Goal: Task Accomplishment & Management: Use online tool/utility

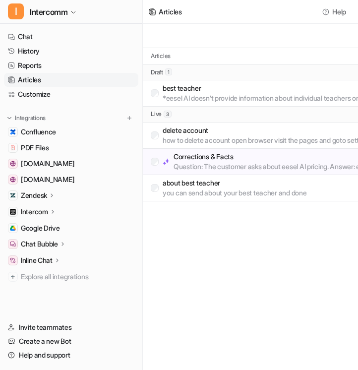
click at [228, 230] on div "Articles Help New article Articles Created at draft 1 best teacher *eesel AI do…" at bounding box center [179, 185] width 358 height 370
click at [249, 161] on p "Corrections & Facts" at bounding box center [305, 157] width 262 height 10
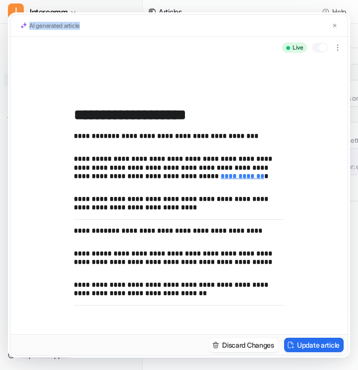
drag, startPoint x: 88, startPoint y: 26, endPoint x: 28, endPoint y: 26, distance: 60.6
click at [28, 27] on div "AI generated article" at bounding box center [179, 26] width 338 height 22
copy p "AI generated article"
click at [335, 25] on img at bounding box center [335, 25] width 6 height 6
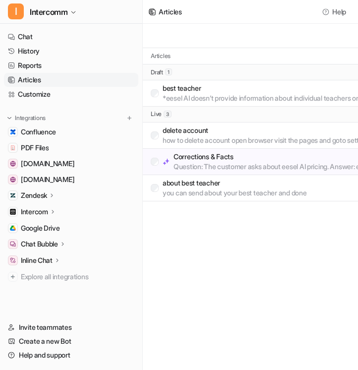
click at [268, 127] on p "delete account" at bounding box center [299, 131] width 273 height 10
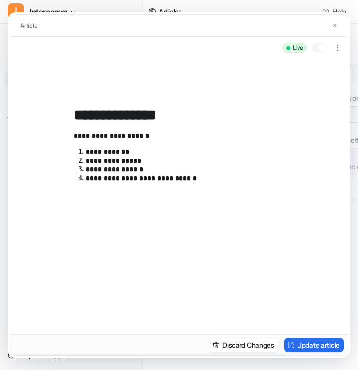
click at [338, 20] on div "Article" at bounding box center [179, 26] width 338 height 22
click at [338, 21] on button at bounding box center [335, 25] width 10 height 10
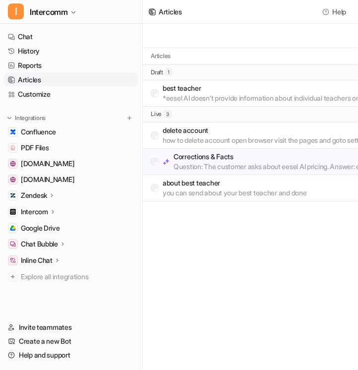
click at [273, 162] on p "Question: The customer asks about eesel AI pricing. Answer: eesel AI offers a r…" at bounding box center [305, 167] width 262 height 10
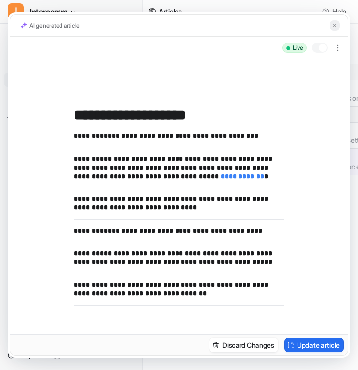
click at [339, 24] on button at bounding box center [335, 25] width 10 height 10
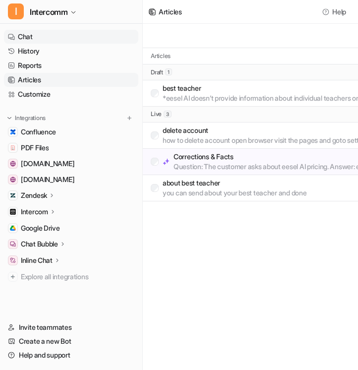
click at [56, 34] on link "Chat" at bounding box center [71, 37] width 135 height 14
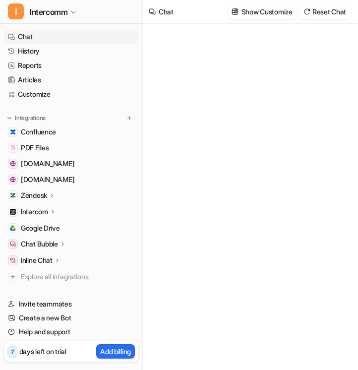
type textarea "**********"
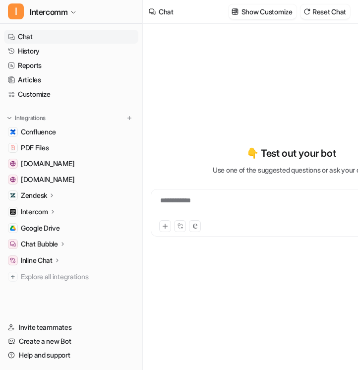
click at [221, 207] on div "**********" at bounding box center [291, 207] width 276 height 23
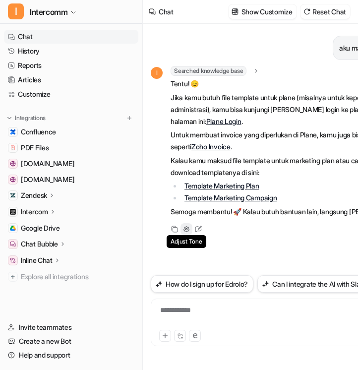
click at [187, 233] on div "Adjust Tone" at bounding box center [187, 229] width 12 height 12
click at [189, 229] on icon at bounding box center [187, 229] width 6 height 6
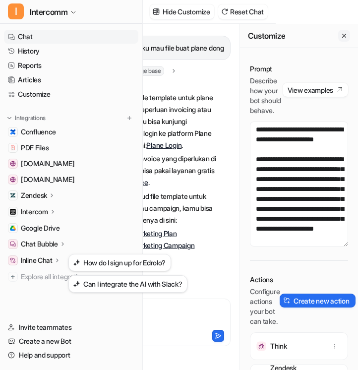
click at [346, 37] on icon "Close flyout" at bounding box center [345, 36] width 4 height 4
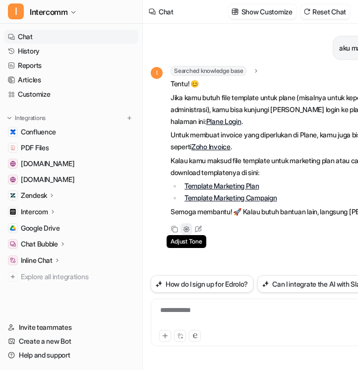
click at [185, 230] on icon at bounding box center [186, 229] width 7 height 7
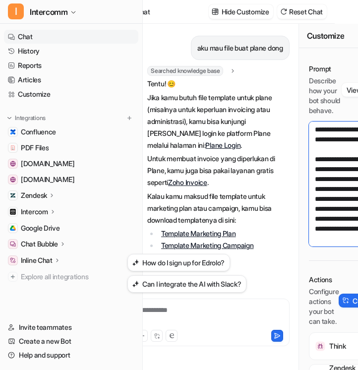
scroll to position [0, 82]
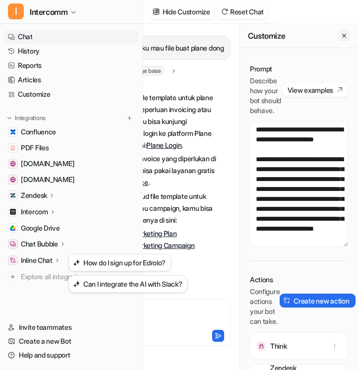
click at [345, 35] on icon "Close flyout" at bounding box center [344, 35] width 7 height 7
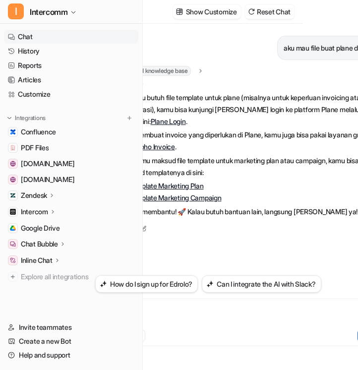
scroll to position [0, 0]
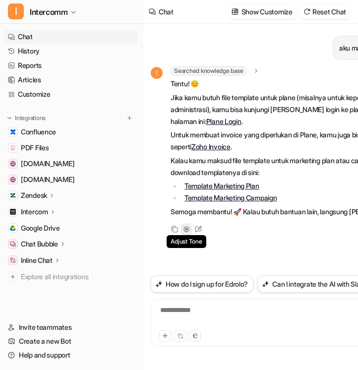
click at [185, 231] on icon at bounding box center [187, 229] width 6 height 6
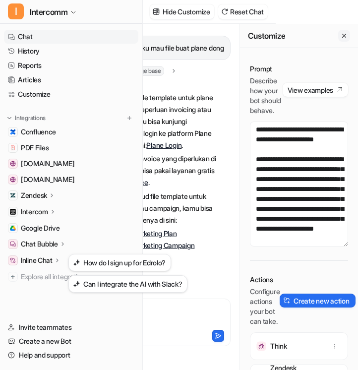
click at [343, 36] on icon "Close flyout" at bounding box center [344, 35] width 7 height 7
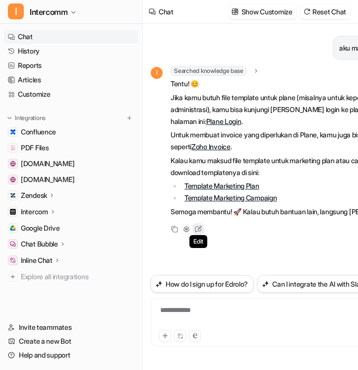
click at [196, 228] on icon at bounding box center [198, 229] width 13 height 13
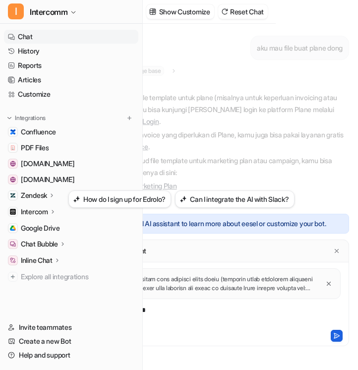
click at [337, 336] on icon at bounding box center [337, 336] width 5 height 5
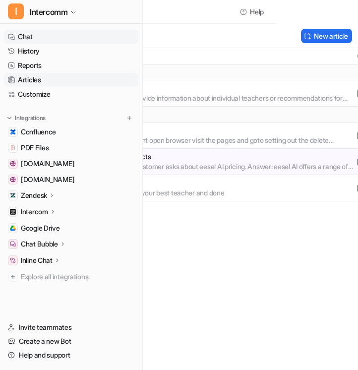
click at [34, 38] on link "Chat" at bounding box center [71, 37] width 135 height 14
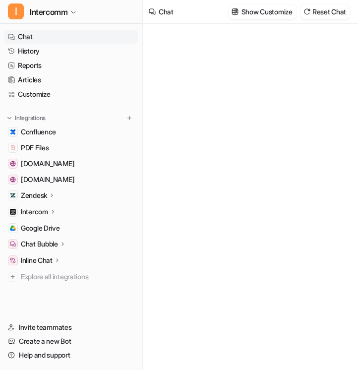
type textarea "**********"
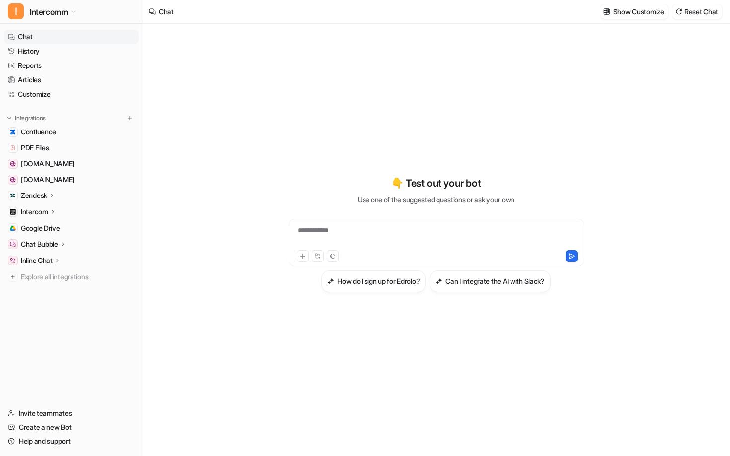
click at [334, 231] on div "**********" at bounding box center [436, 236] width 290 height 23
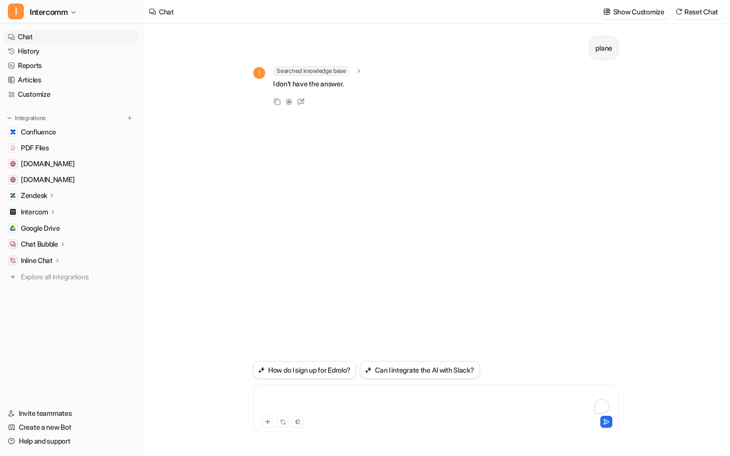
click at [312, 370] on div "To enrich screen reader interactions, please activate Accessibility in Grammarl…" at bounding box center [436, 402] width 360 height 23
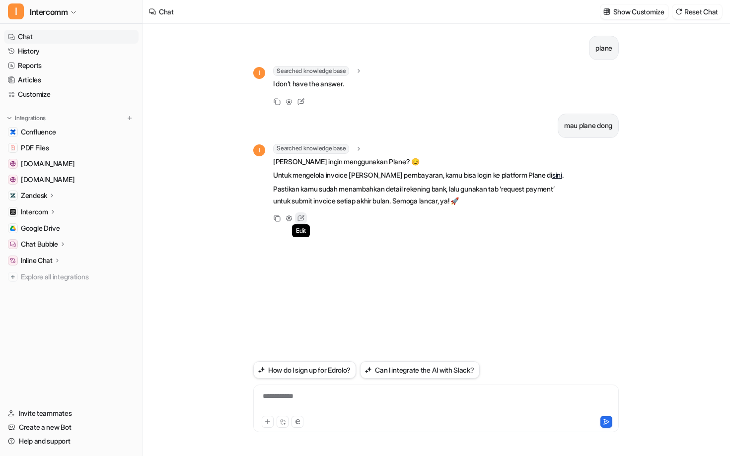
click at [303, 218] on icon at bounding box center [300, 218] width 13 height 13
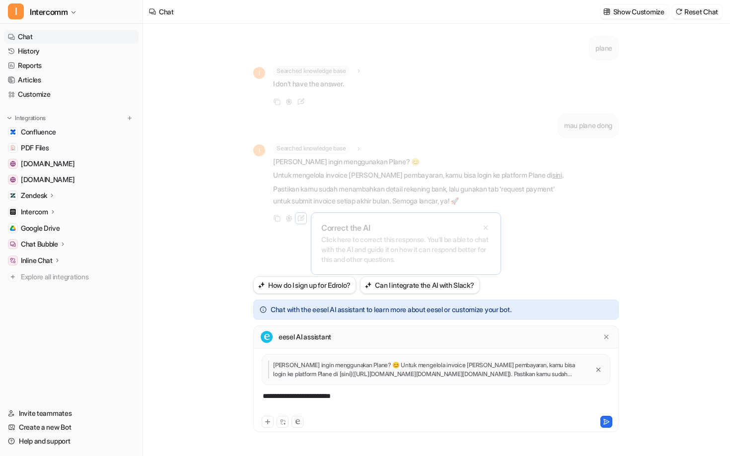
click at [357, 370] on div "**********" at bounding box center [436, 402] width 360 height 23
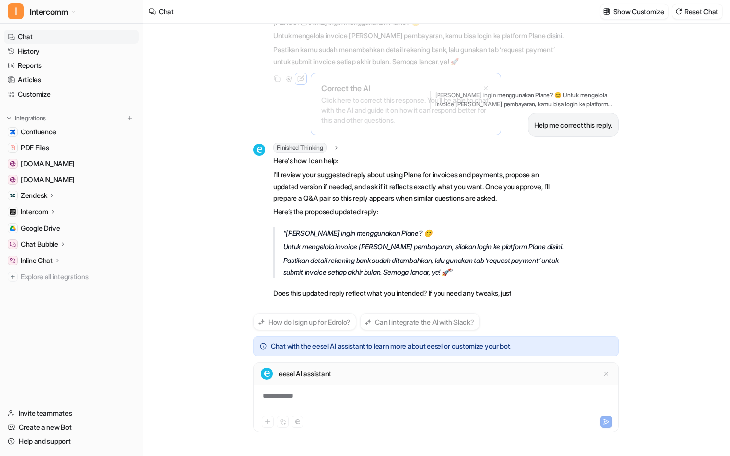
scroll to position [151, 0]
click at [358, 241] on p "Untuk mengelola invoice [PERSON_NAME] pembayaran, silakan login ke platform Pla…" at bounding box center [423, 247] width 281 height 12
click at [358, 370] on div "To enrich screen reader interactions, please activate Accessibility in Grammarl…" at bounding box center [436, 402] width 360 height 23
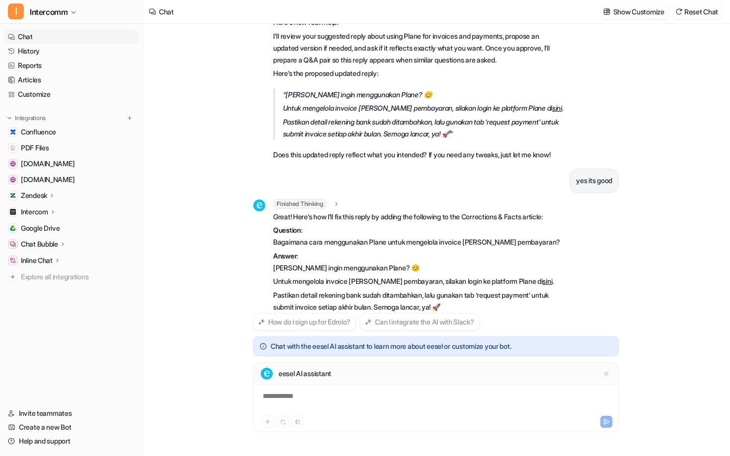
scroll to position [317, 0]
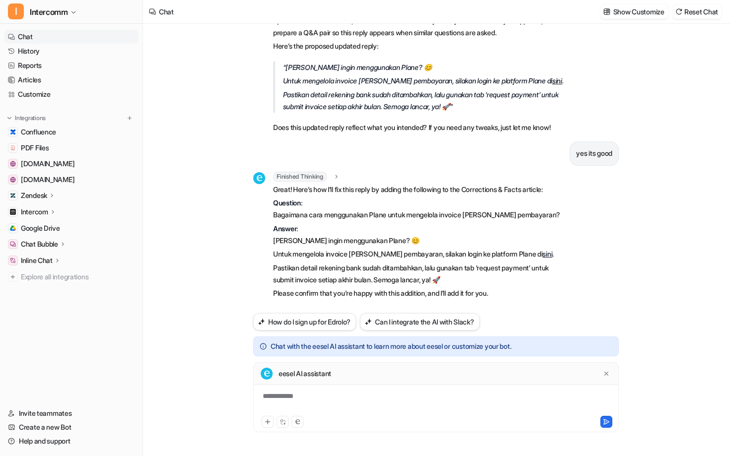
click at [342, 370] on div "**********" at bounding box center [436, 402] width 360 height 23
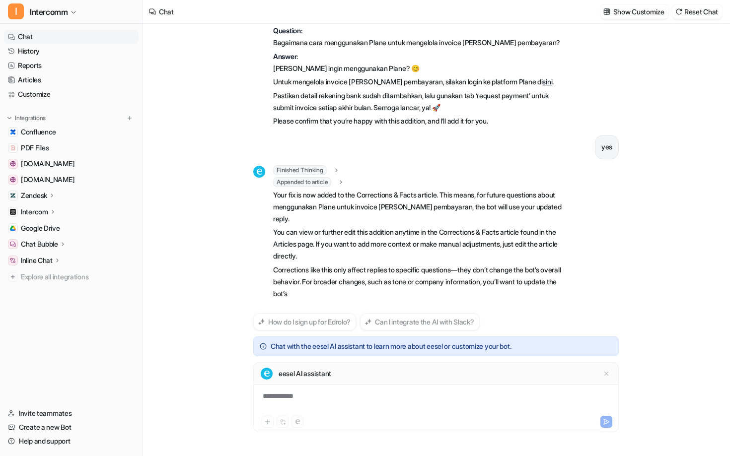
scroll to position [503, 0]
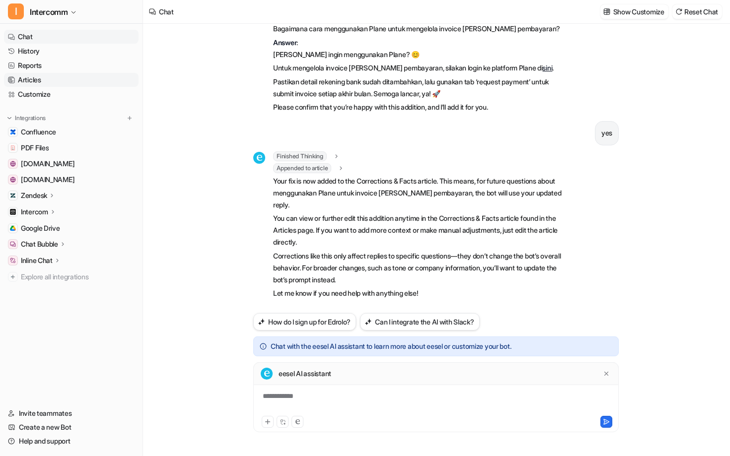
click at [49, 75] on link "Articles" at bounding box center [71, 80] width 135 height 14
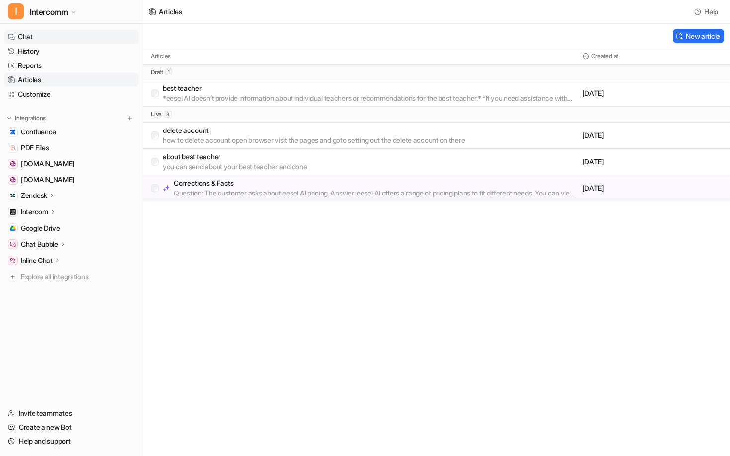
click at [57, 39] on link "Chat" at bounding box center [71, 37] width 135 height 14
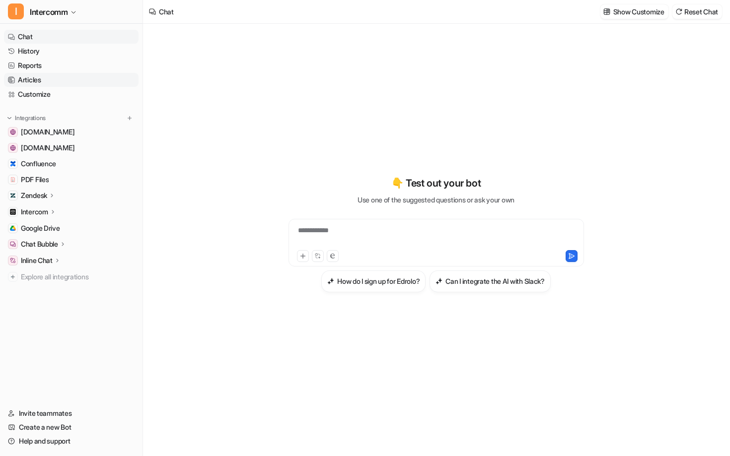
click at [61, 79] on link "Articles" at bounding box center [71, 80] width 135 height 14
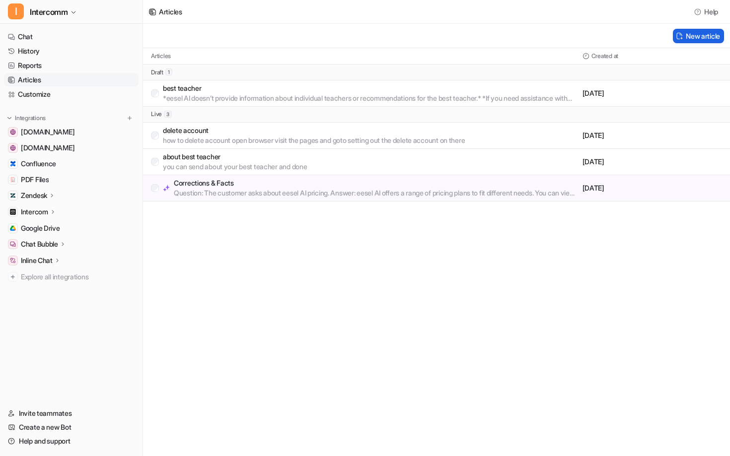
click at [358, 38] on button "New article" at bounding box center [698, 36] width 51 height 14
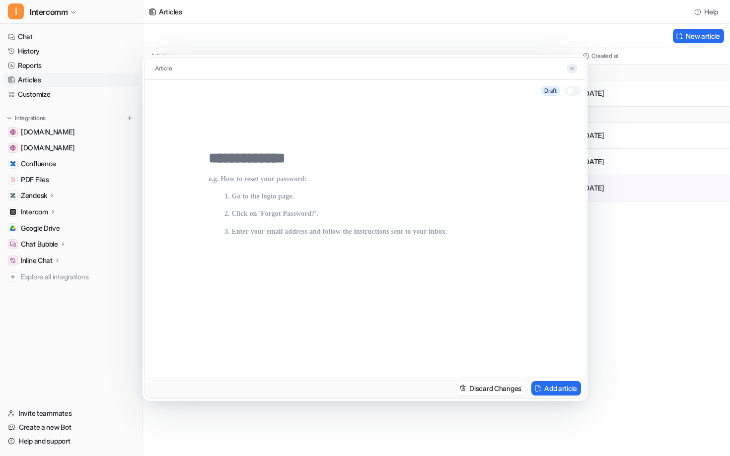
click at [358, 65] on button at bounding box center [572, 69] width 10 height 10
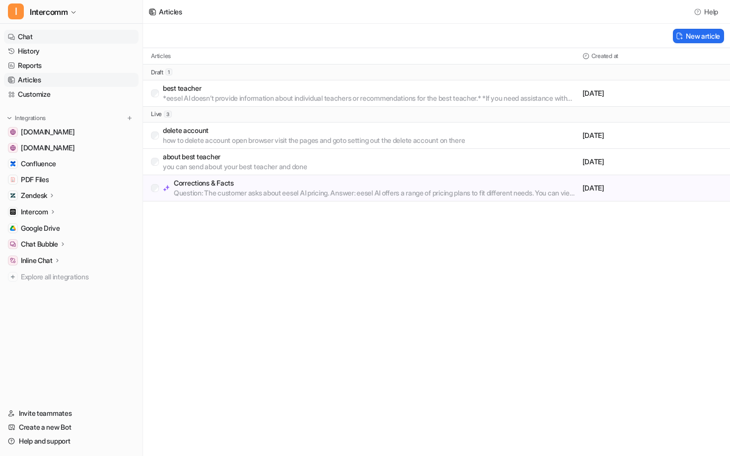
click at [48, 33] on link "Chat" at bounding box center [71, 37] width 135 height 14
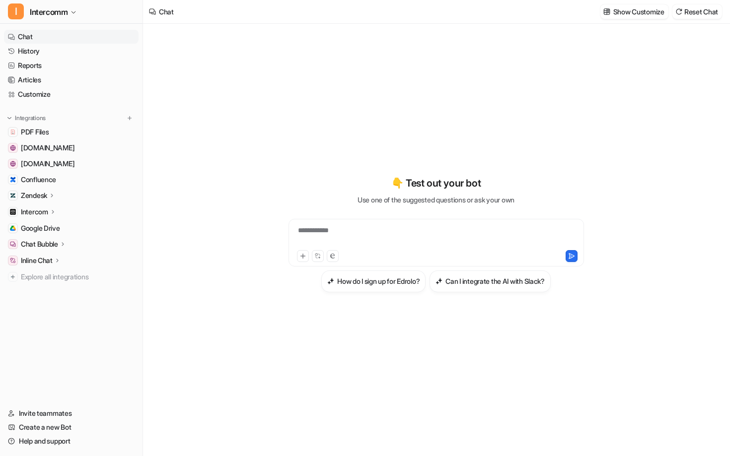
click at [335, 225] on div "**********" at bounding box center [436, 236] width 290 height 23
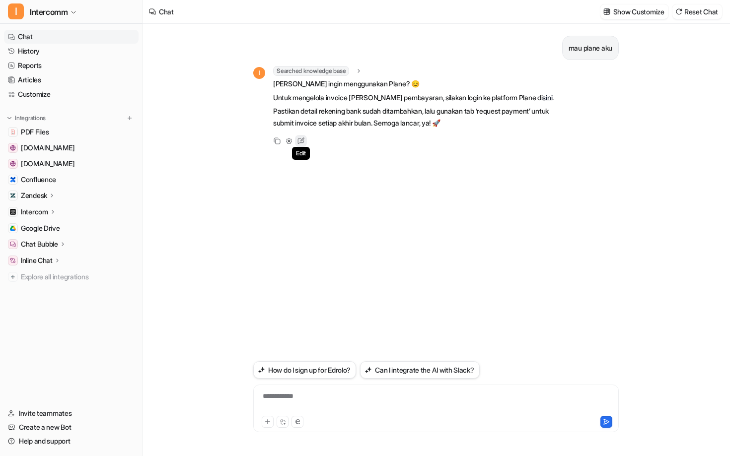
click at [306, 139] on icon at bounding box center [300, 141] width 13 height 13
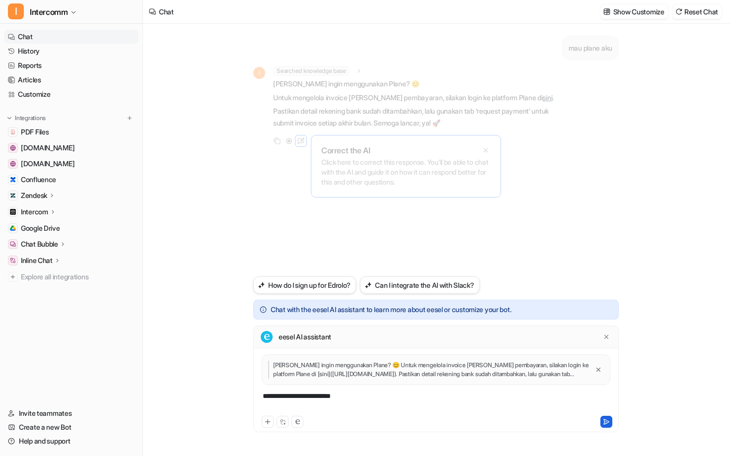
click at [358, 370] on icon at bounding box center [606, 422] width 7 height 7
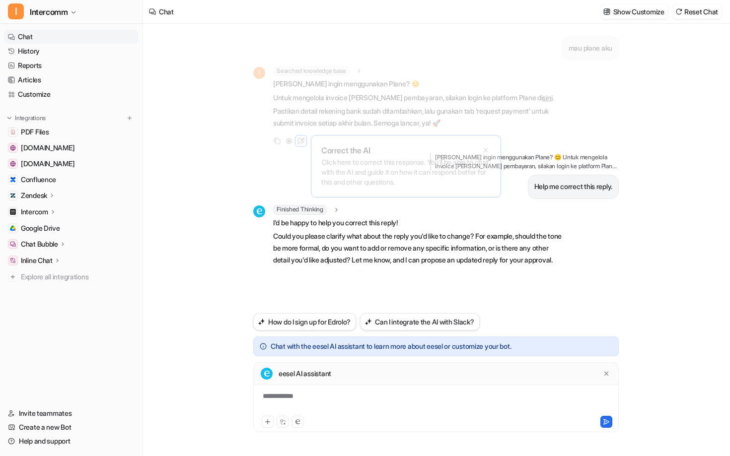
click at [323, 370] on div "**********" at bounding box center [435, 397] width 365 height 71
click at [322, 370] on div "To enrich screen reader interactions, please activate Accessibility in Grammarl…" at bounding box center [436, 402] width 360 height 23
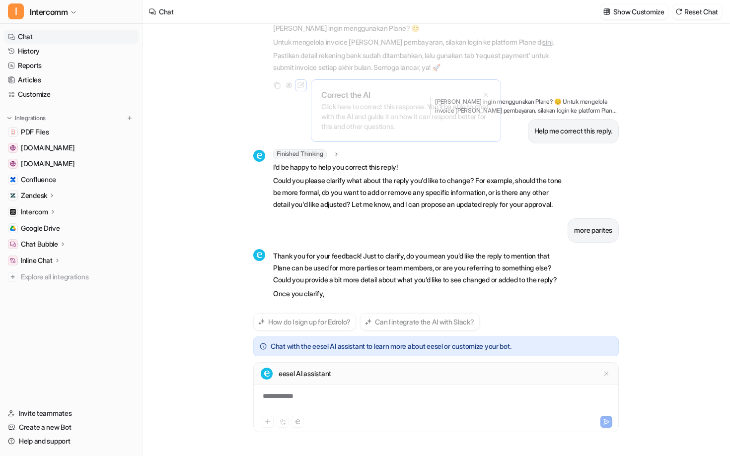
scroll to position [79, 0]
click at [339, 370] on div "**********" at bounding box center [436, 402] width 360 height 23
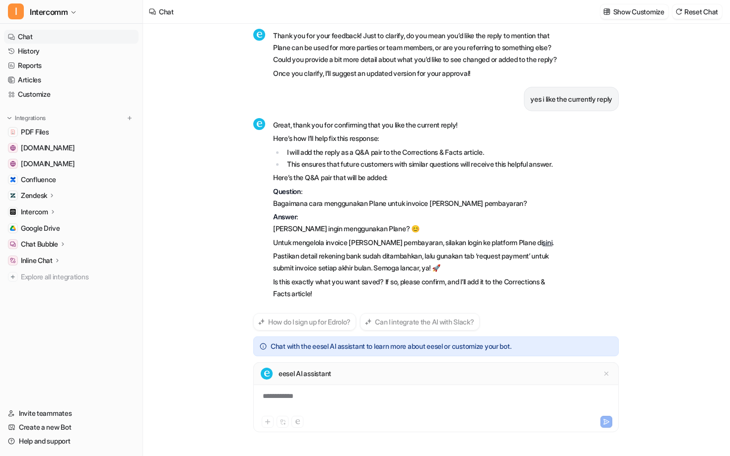
scroll to position [312, 0]
click at [320, 370] on div "**********" at bounding box center [436, 402] width 360 height 23
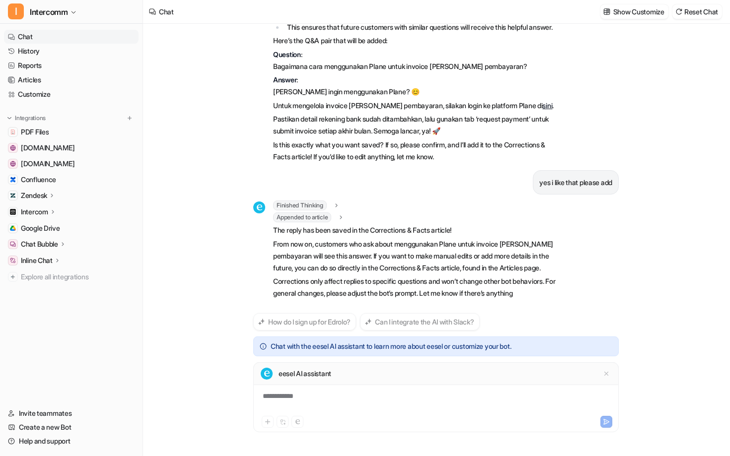
scroll to position [473, 0]
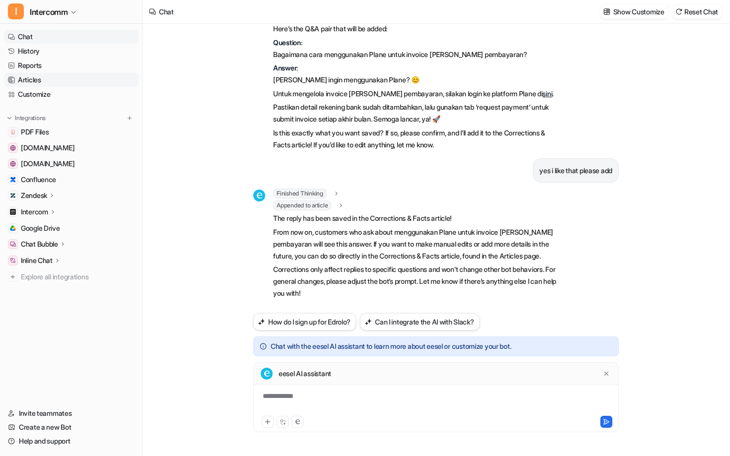
click at [45, 81] on link "Articles" at bounding box center [71, 80] width 135 height 14
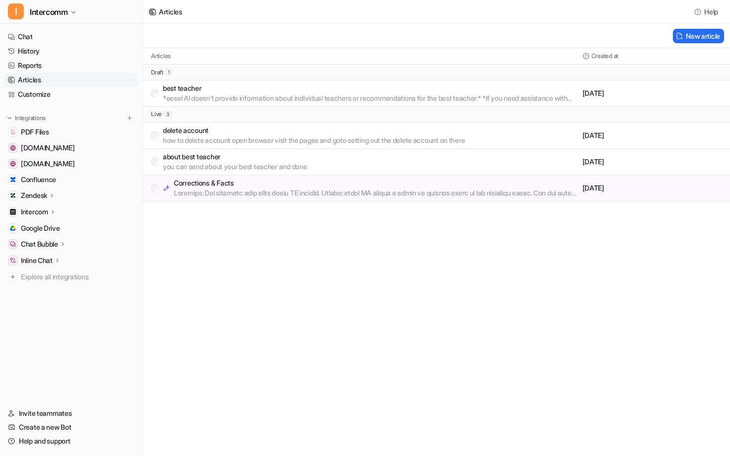
click at [358, 197] on p at bounding box center [376, 193] width 405 height 10
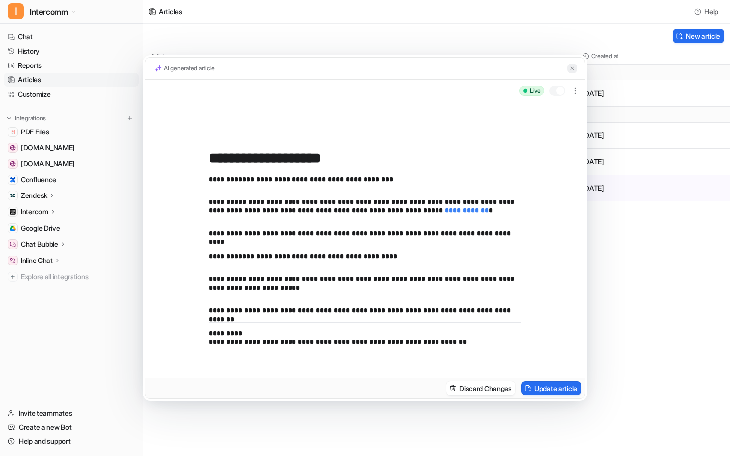
click at [358, 68] on img at bounding box center [572, 69] width 6 height 6
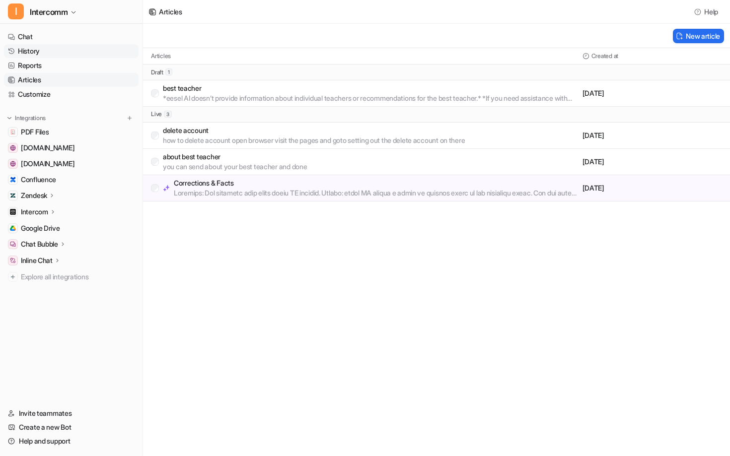
click at [75, 49] on link "History" at bounding box center [71, 51] width 135 height 14
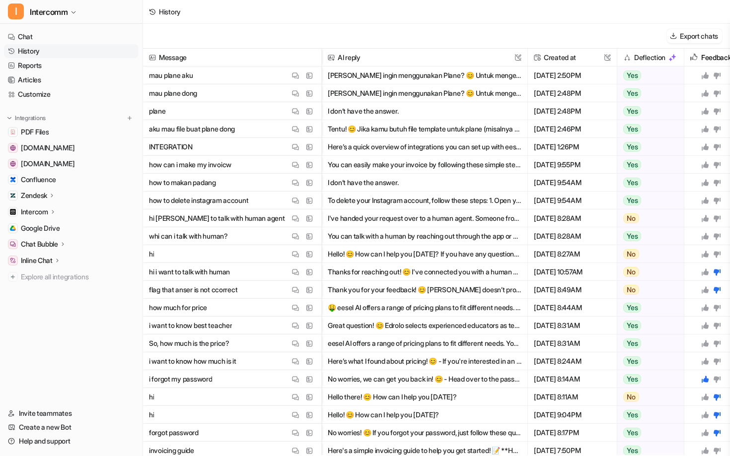
click at [351, 80] on button "[PERSON_NAME] ingin menggunakan Plane? 😊 Untuk mengelola invoice [PERSON_NAME] …" at bounding box center [425, 76] width 194 height 18
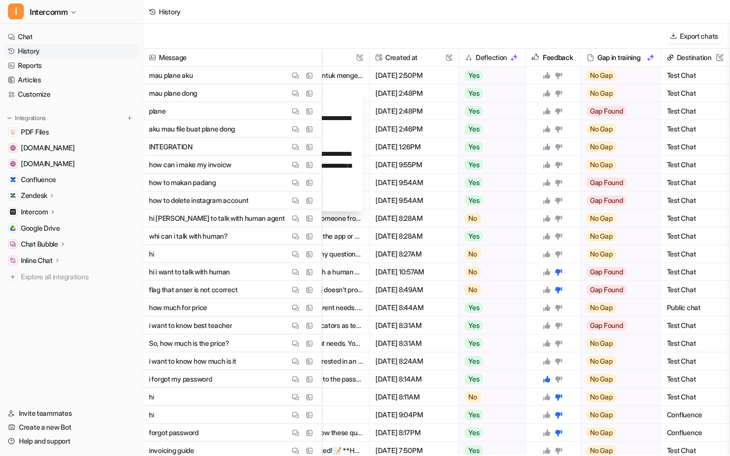
scroll to position [0, 158]
click at [358, 57] on img at bounding box center [514, 58] width 8 height 8
click at [358, 58] on img at bounding box center [514, 58] width 8 height 8
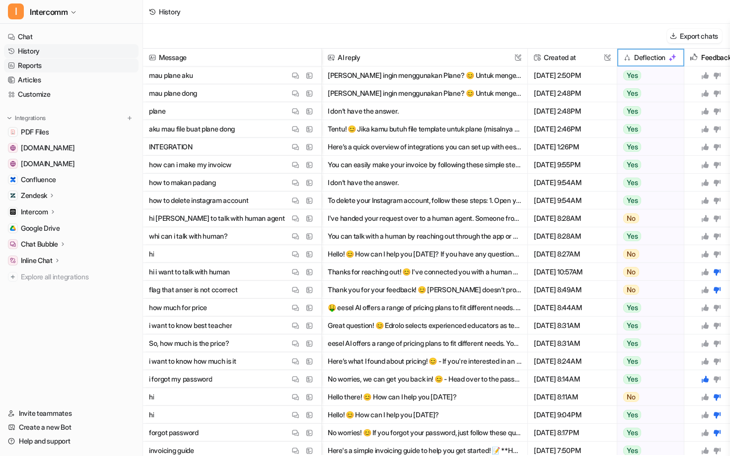
click at [29, 65] on link "Reports" at bounding box center [71, 66] width 135 height 14
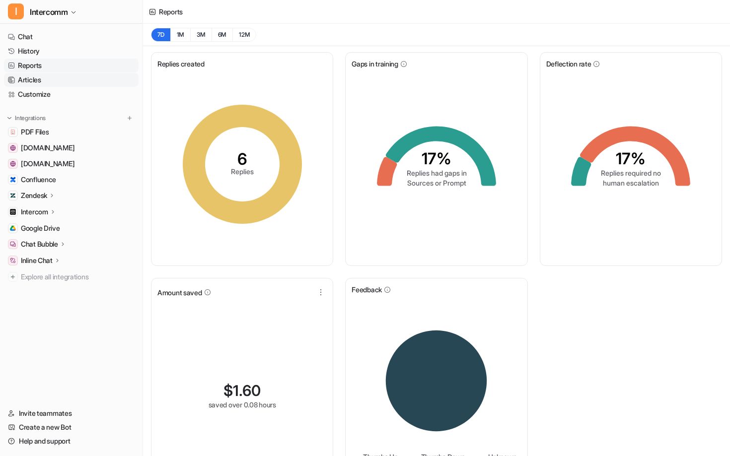
click at [79, 83] on link "Articles" at bounding box center [71, 80] width 135 height 14
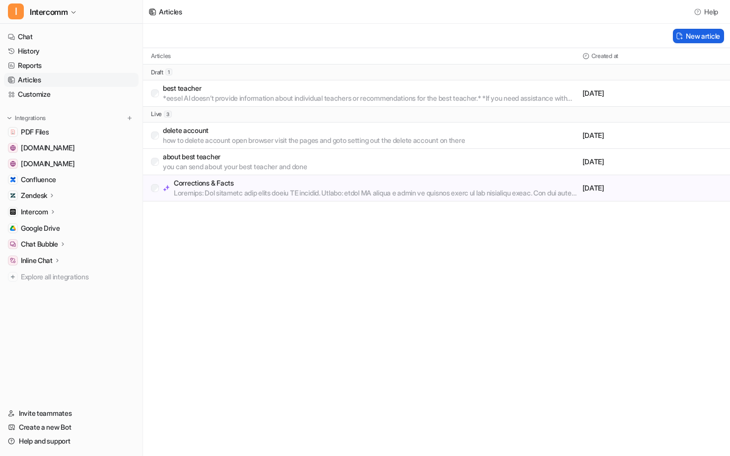
click at [358, 31] on button "New article" at bounding box center [698, 36] width 51 height 14
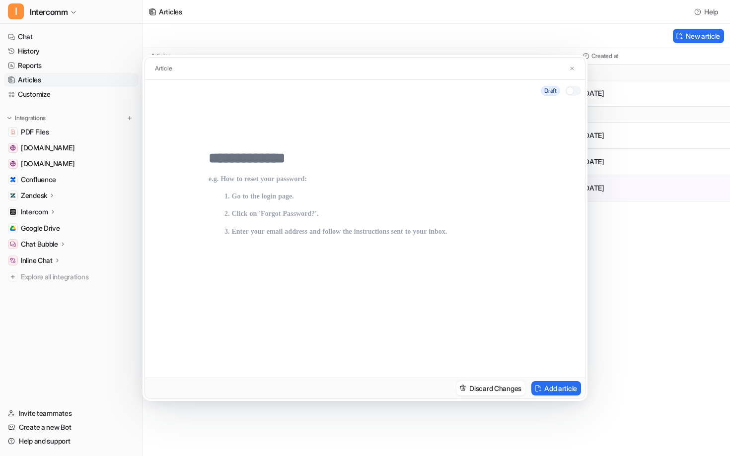
click at [358, 88] on div at bounding box center [570, 91] width 8 height 8
click at [358, 89] on div at bounding box center [576, 91] width 8 height 8
click at [358, 70] on img at bounding box center [572, 69] width 6 height 6
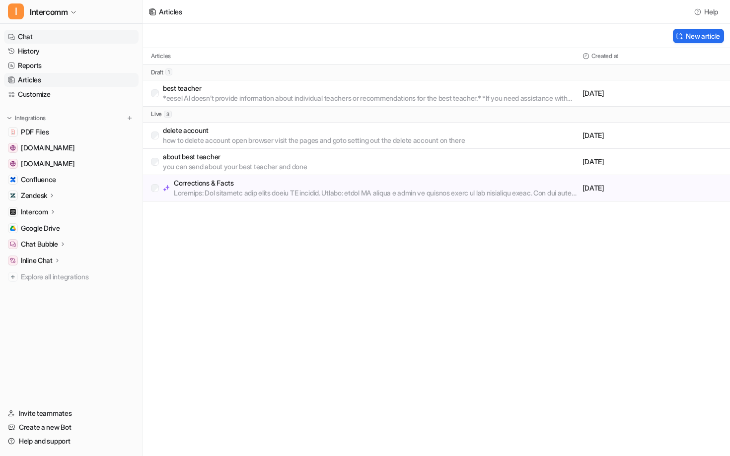
click at [71, 37] on link "Chat" at bounding box center [71, 37] width 135 height 14
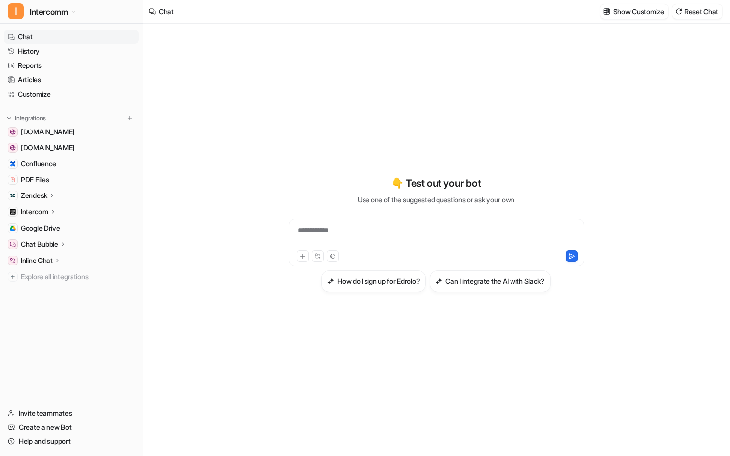
click at [354, 223] on div "**********" at bounding box center [435, 243] width 295 height 48
click at [354, 227] on div "To enrich screen reader interactions, please activate Accessibility in Grammarl…" at bounding box center [436, 236] width 290 height 23
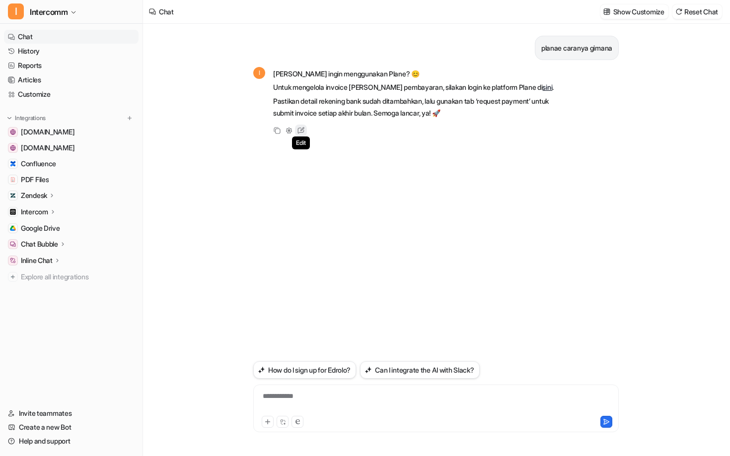
click at [298, 132] on icon at bounding box center [300, 130] width 13 height 13
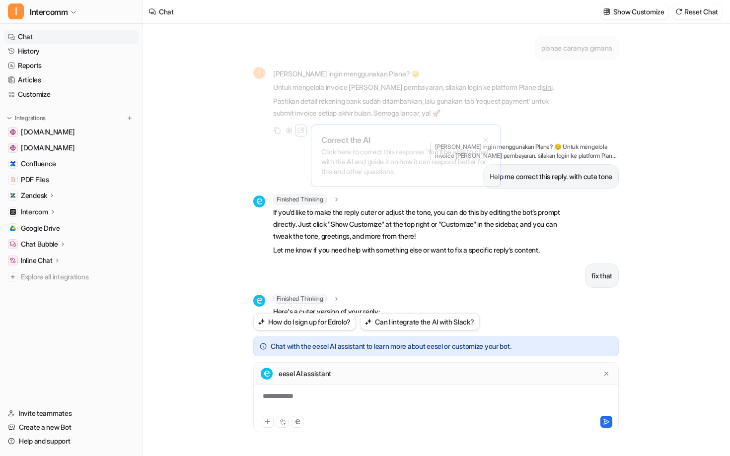
scroll to position [112, 0]
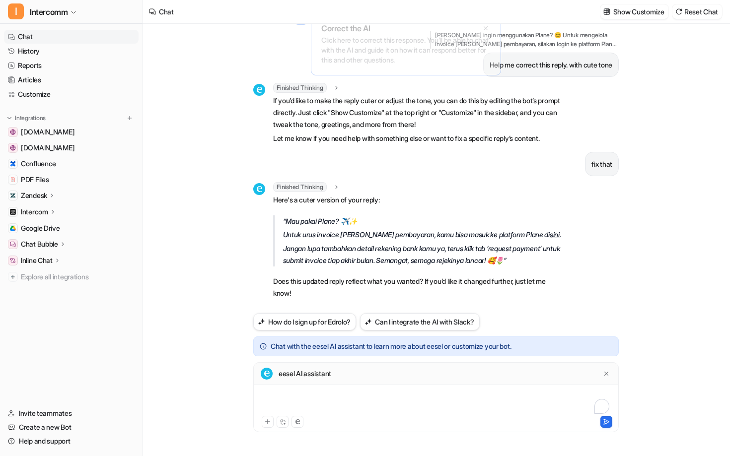
click at [336, 394] on div "To enrich screen reader interactions, please activate Accessibility in Grammarl…" at bounding box center [436, 402] width 360 height 23
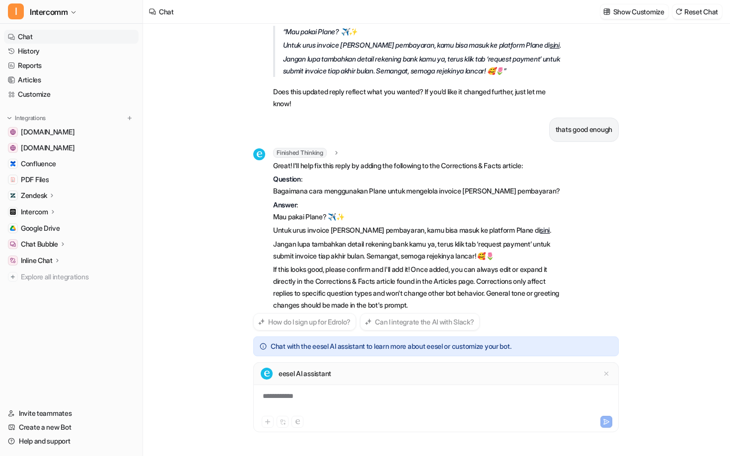
scroll to position [313, 0]
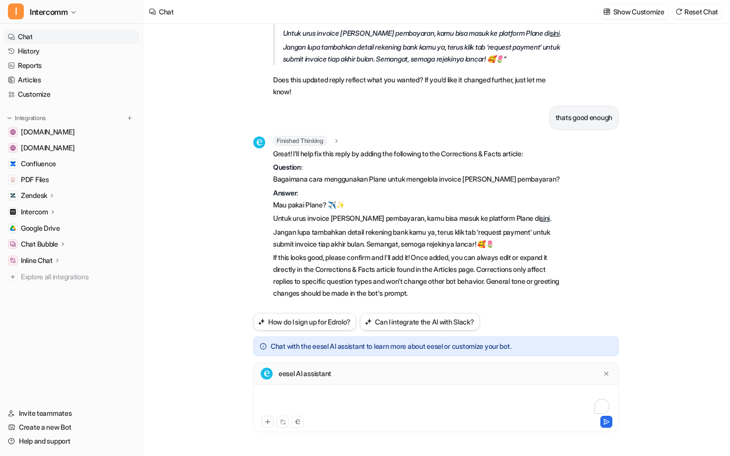
click at [351, 397] on div "To enrich screen reader interactions, please activate Accessibility in Grammarl…" at bounding box center [436, 402] width 360 height 23
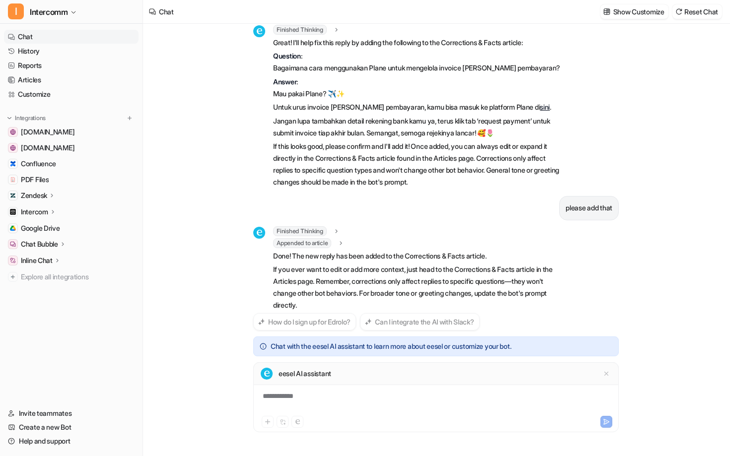
scroll to position [450, 0]
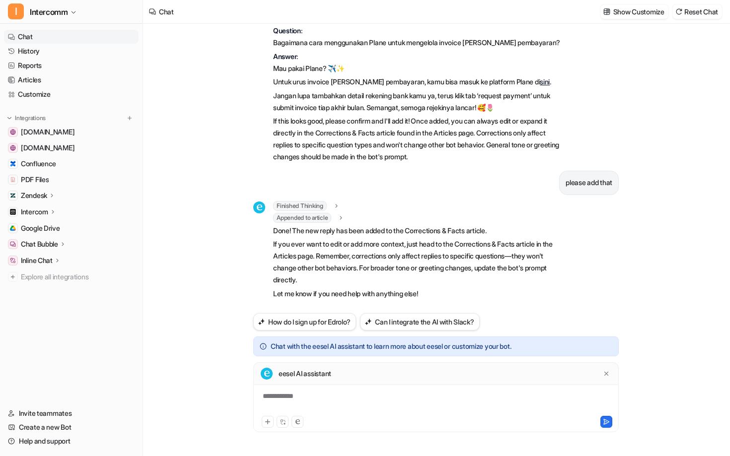
click at [330, 216] on span "Appended to article" at bounding box center [302, 218] width 58 height 10
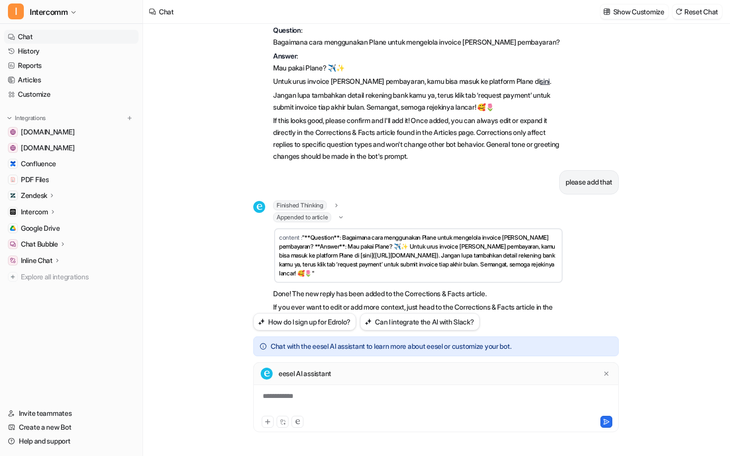
click at [341, 216] on icon at bounding box center [340, 217] width 7 height 7
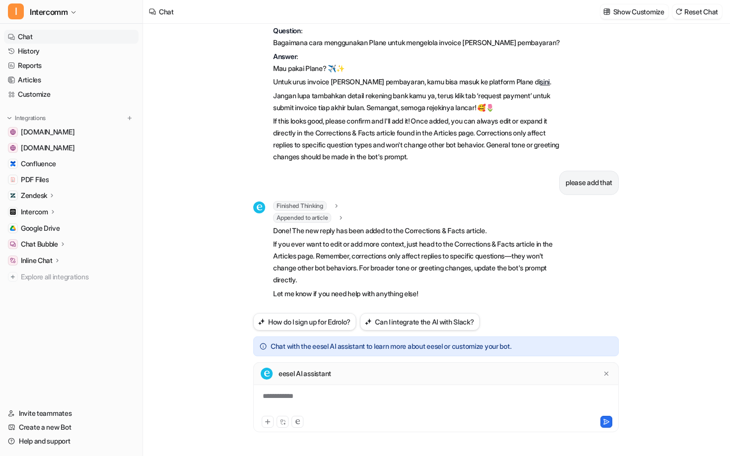
click at [329, 215] on span "Appended to article" at bounding box center [302, 218] width 58 height 10
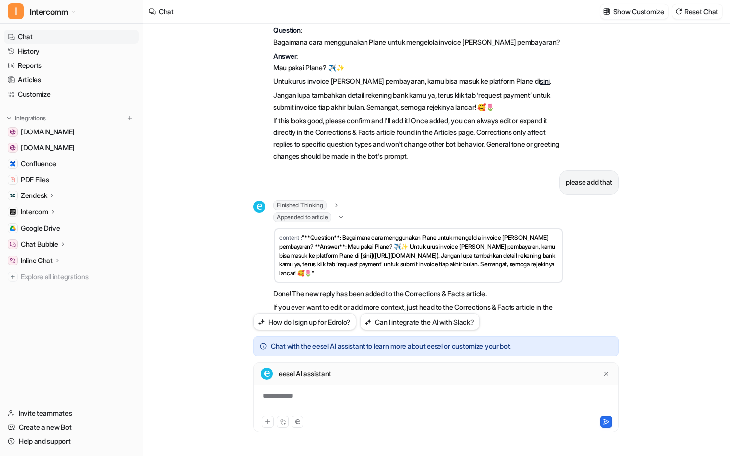
click at [329, 215] on span "Appended to article" at bounding box center [302, 218] width 58 height 10
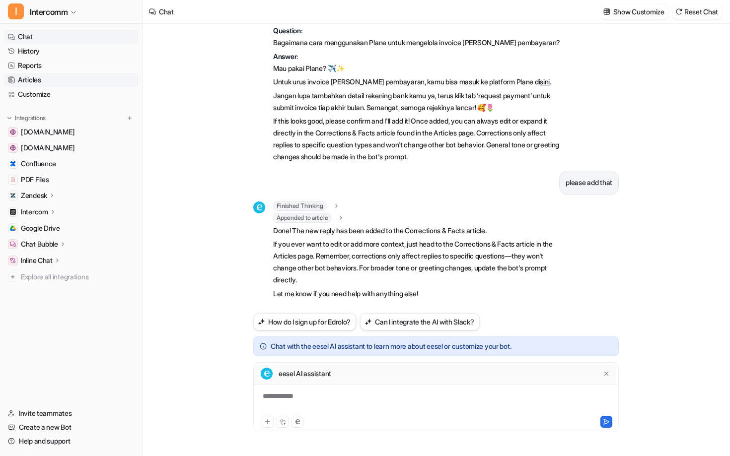
click at [66, 77] on link "Articles" at bounding box center [71, 80] width 135 height 14
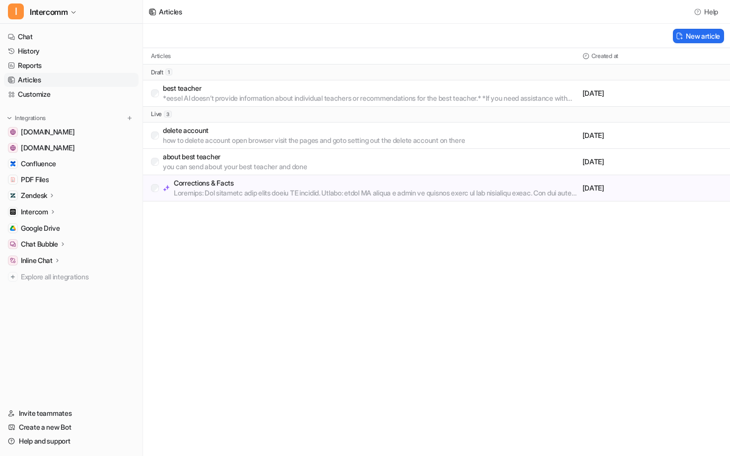
click at [462, 217] on div "Articles Help New article Articles Created at draft 1 best teacher *eesel AI do…" at bounding box center [365, 228] width 730 height 456
click at [673, 35] on button "New article" at bounding box center [698, 36] width 51 height 14
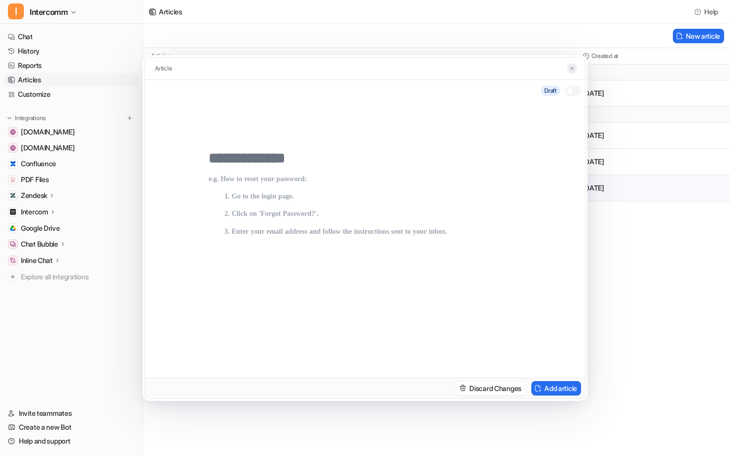
click at [570, 69] on img at bounding box center [572, 69] width 6 height 6
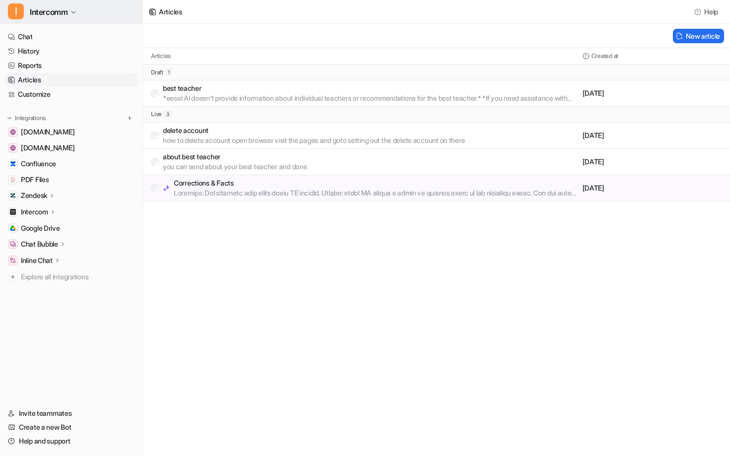
click at [58, 11] on span "Intercomm" at bounding box center [49, 12] width 38 height 14
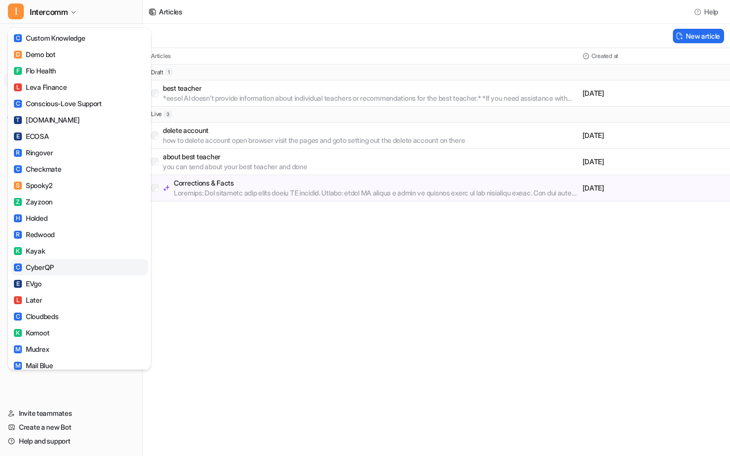
scroll to position [604, 0]
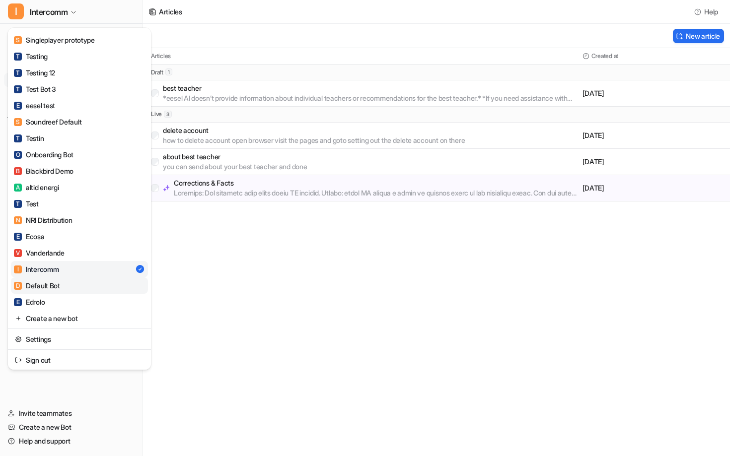
click at [93, 281] on link "D Default Bot" at bounding box center [79, 286] width 137 height 16
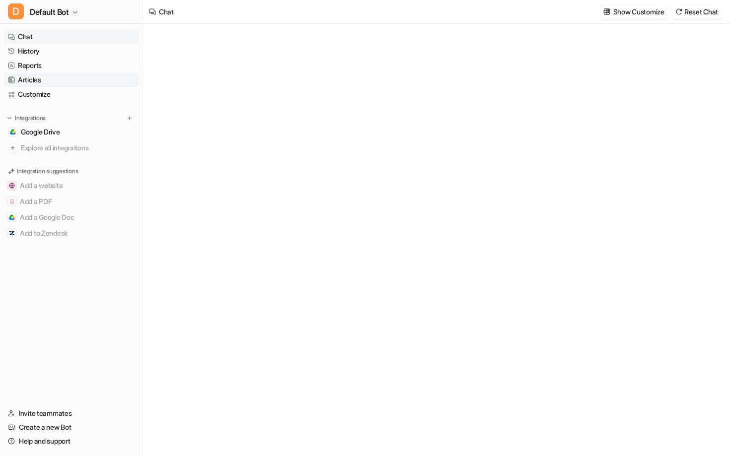
type textarea "**********"
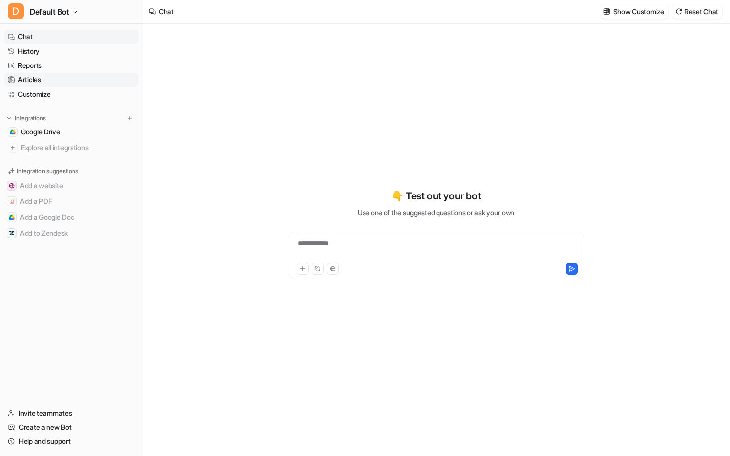
click at [61, 77] on link "Articles" at bounding box center [71, 80] width 135 height 14
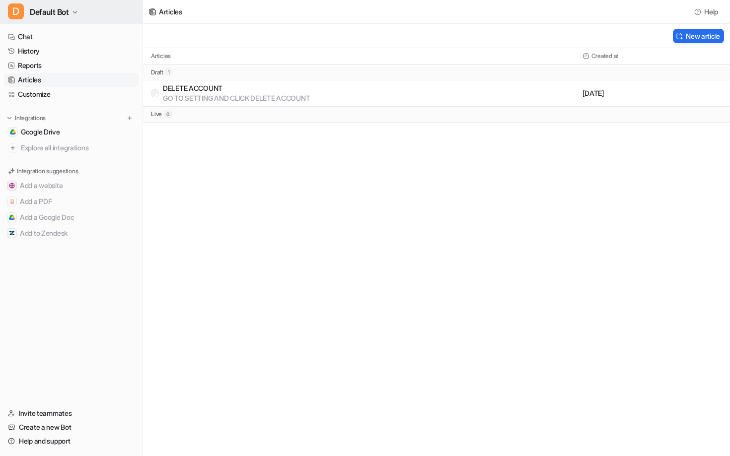
click at [66, 9] on span "Default Bot" at bounding box center [49, 12] width 39 height 14
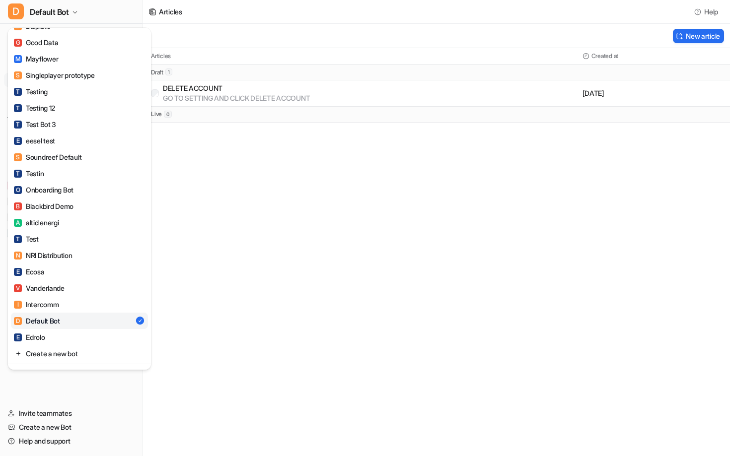
scroll to position [604, 0]
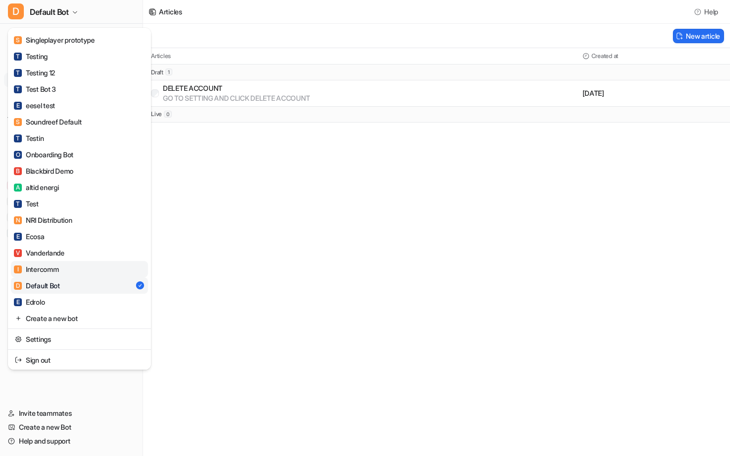
click at [77, 272] on link "I Intercomm" at bounding box center [79, 269] width 137 height 16
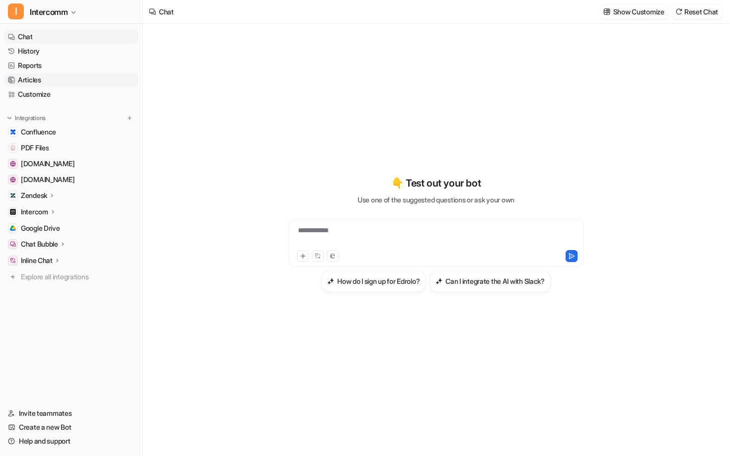
click at [102, 82] on link "Articles" at bounding box center [71, 80] width 135 height 14
click at [53, 79] on link "Articles" at bounding box center [71, 80] width 135 height 14
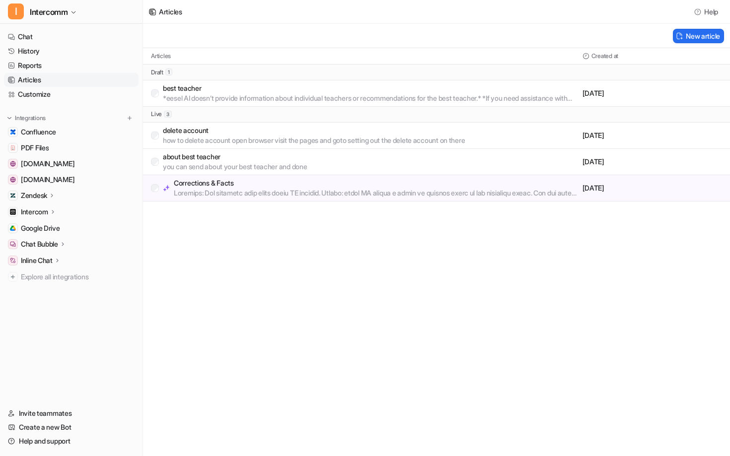
click at [248, 183] on p "Corrections & Facts" at bounding box center [376, 183] width 405 height 10
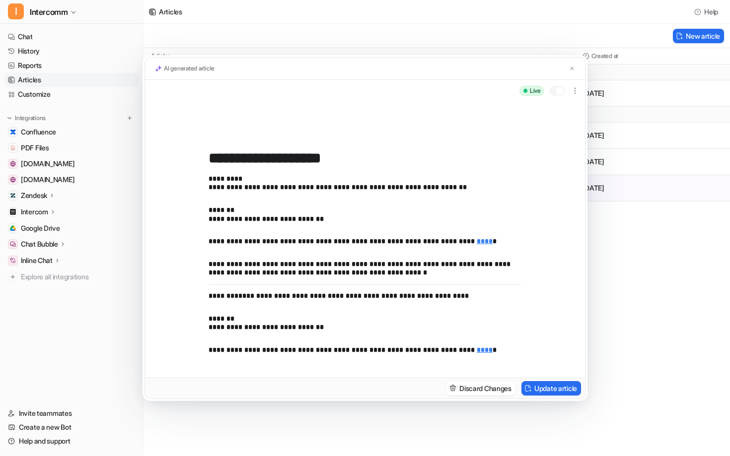
scroll to position [308, 0]
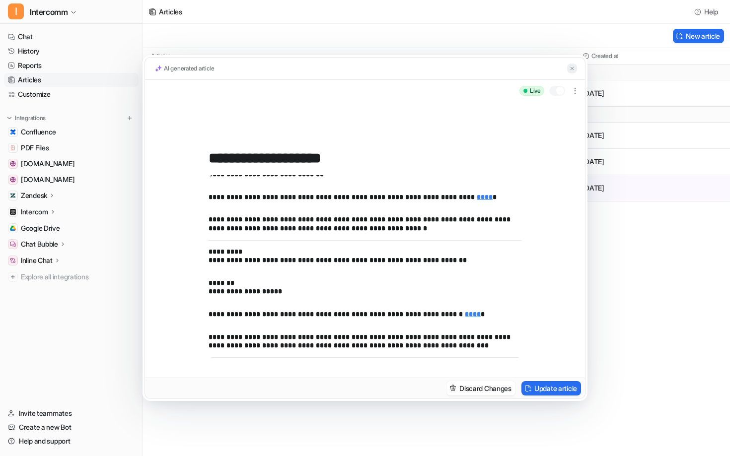
click at [572, 66] on img at bounding box center [572, 69] width 6 height 6
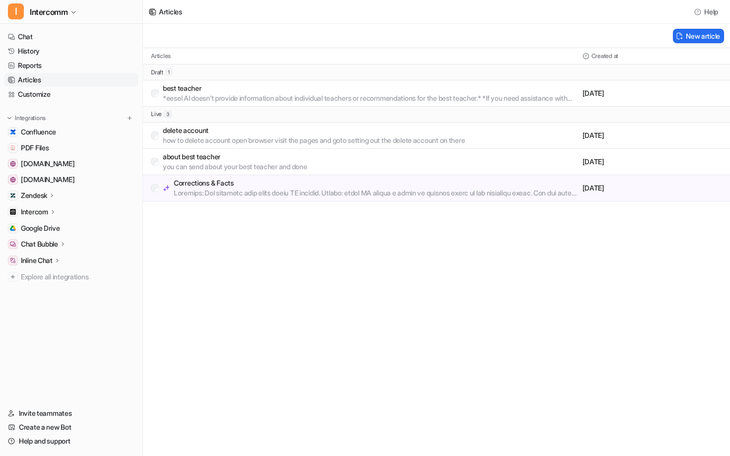
click at [239, 186] on p "Corrections & Facts" at bounding box center [376, 183] width 405 height 10
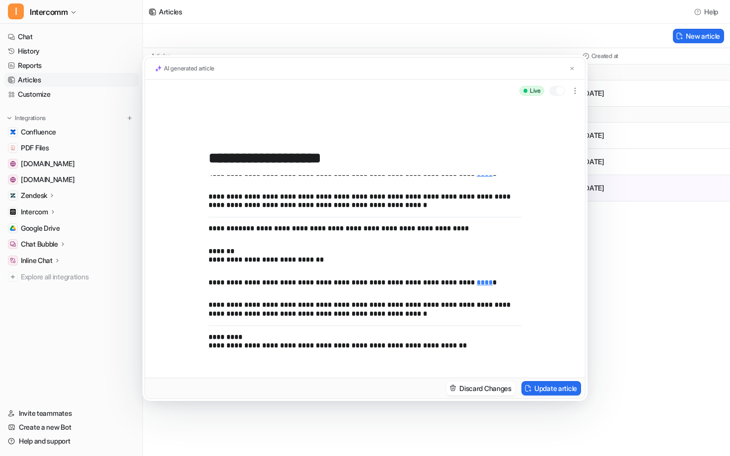
scroll to position [221, 0]
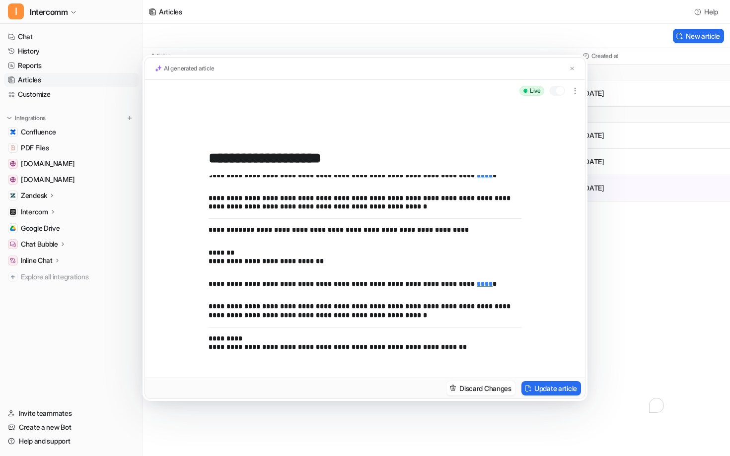
click at [364, 262] on p "**********" at bounding box center [365, 257] width 313 height 17
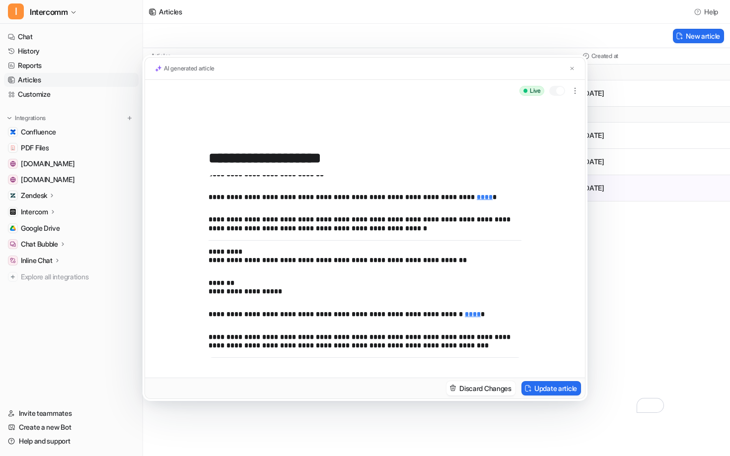
scroll to position [308, 0]
click at [570, 68] on img at bounding box center [572, 69] width 6 height 6
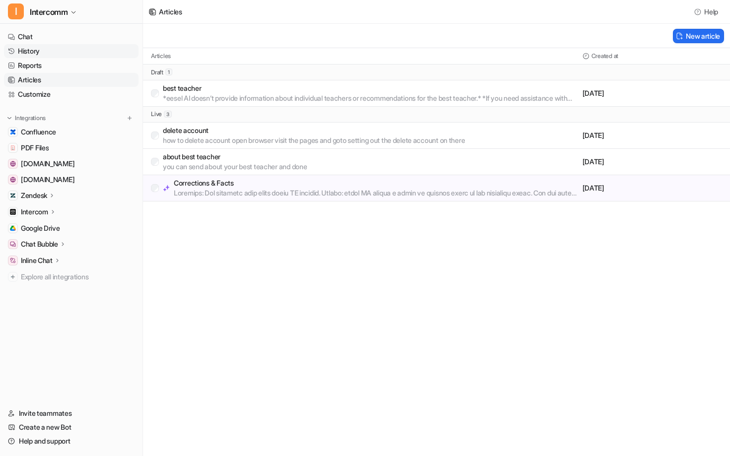
click at [71, 53] on link "History" at bounding box center [71, 51] width 135 height 14
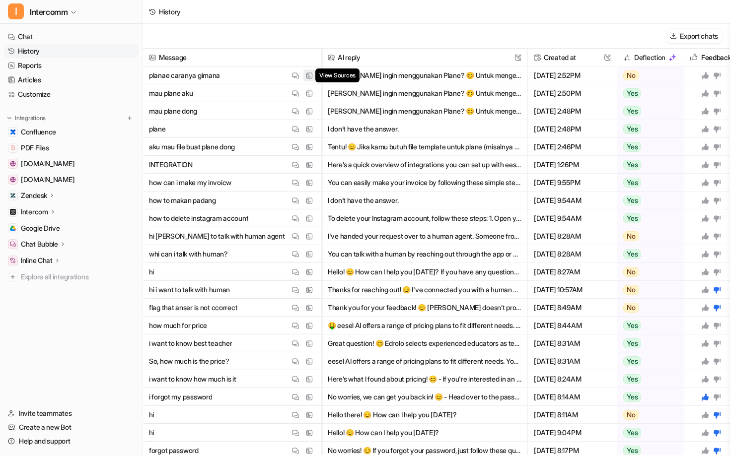
click at [312, 75] on img at bounding box center [309, 75] width 7 height 7
click at [344, 93] on button "[PERSON_NAME] ingin menggunakan Plane? 😊 Untuk mengelola invoice [PERSON_NAME] …" at bounding box center [425, 93] width 194 height 18
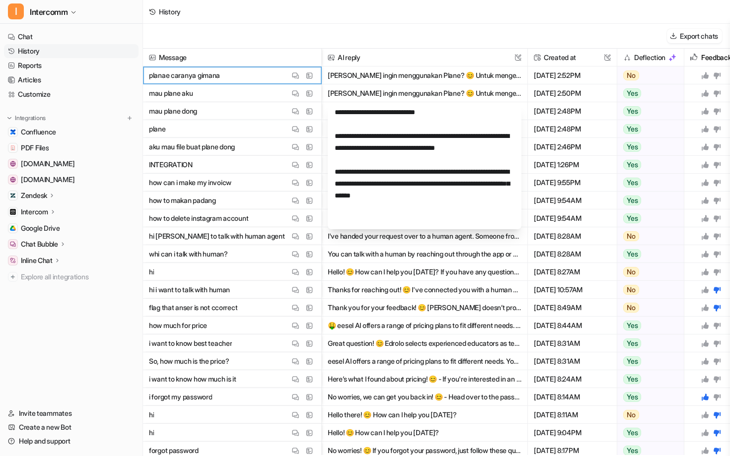
click at [414, 80] on button "[PERSON_NAME] ingin menggunakan Plane? 😊 Untuk mengelola invoice [PERSON_NAME] …" at bounding box center [425, 76] width 194 height 18
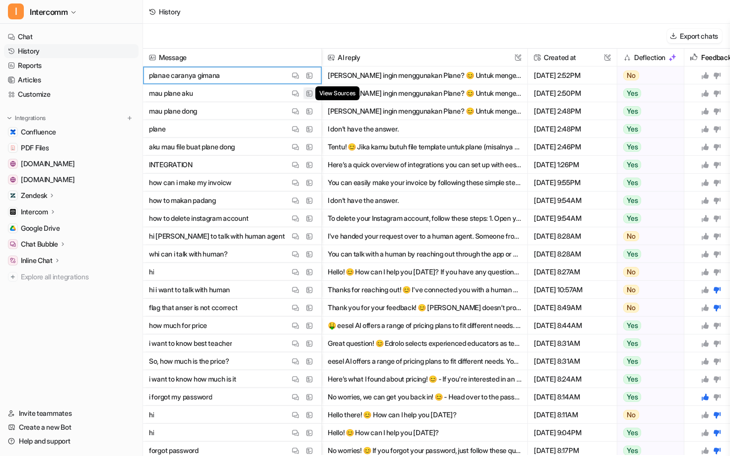
click at [307, 96] on img at bounding box center [309, 93] width 7 height 7
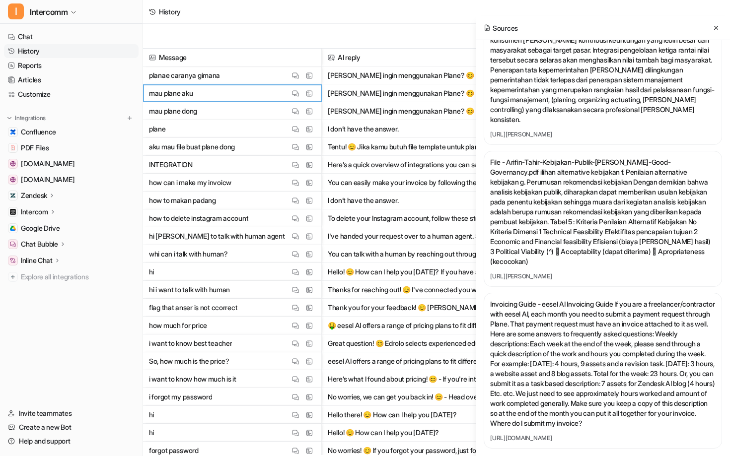
scroll to position [3286, 0]
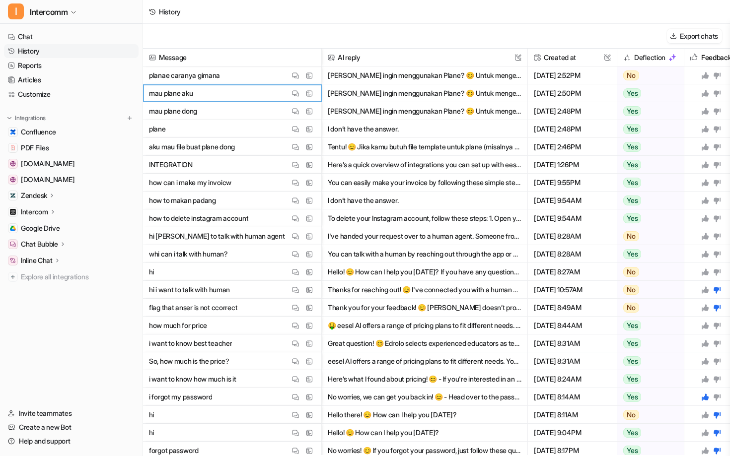
drag, startPoint x: 462, startPoint y: 125, endPoint x: 456, endPoint y: 115, distance: 11.6
click at [460, 119] on div "Message AI reply This field cannot be modified Created at This field cannot be …" at bounding box center [436, 252] width 587 height 407
click at [309, 112] on img at bounding box center [309, 111] width 7 height 7
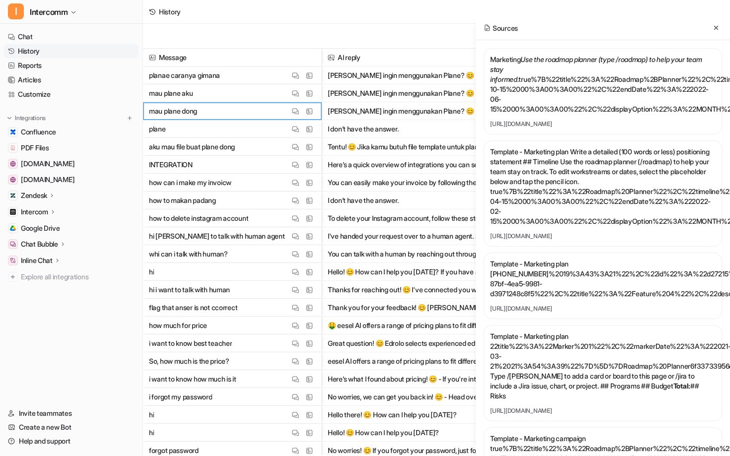
scroll to position [0, 158]
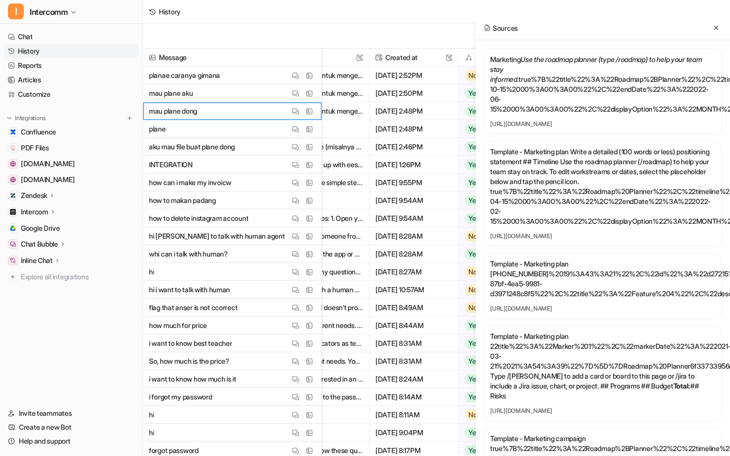
click at [723, 27] on div "Sources" at bounding box center [603, 28] width 254 height 24
click at [717, 28] on icon at bounding box center [716, 27] width 7 height 7
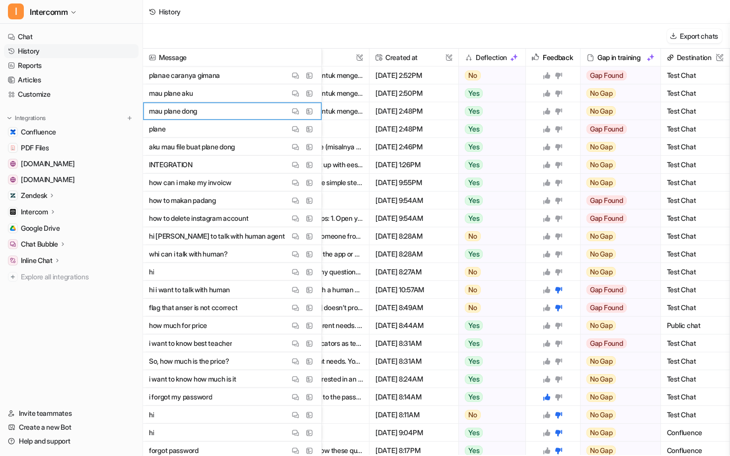
click at [514, 58] on img at bounding box center [514, 58] width 8 height 8
